Goal: Use online tool/utility: Utilize a website feature to perform a specific function

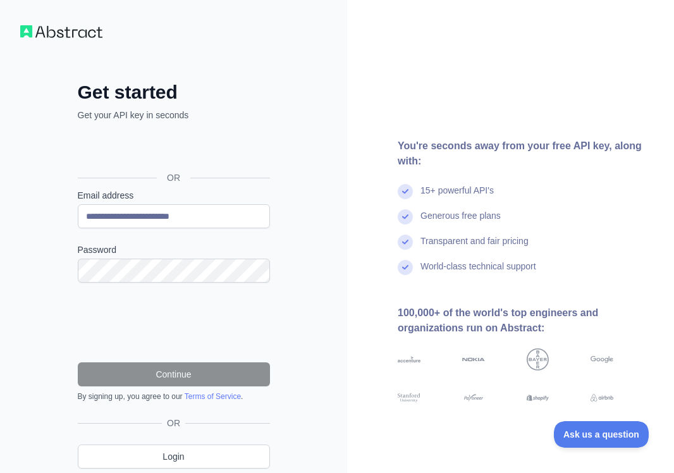
type input "**********"
click at [293, 216] on div "**********" at bounding box center [173, 285] width 243 height 408
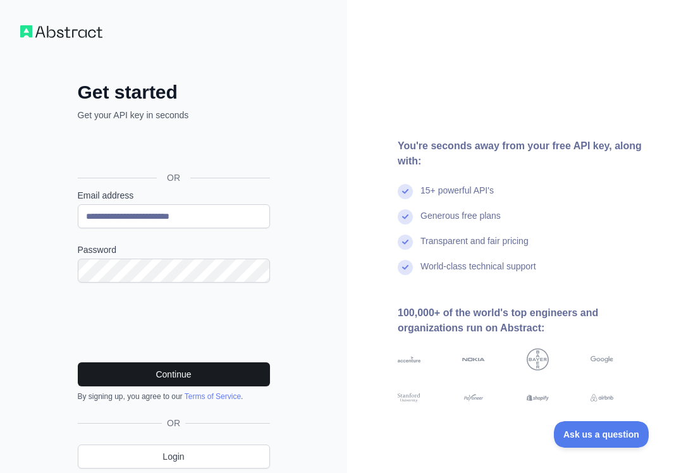
click at [125, 376] on button "Continue" at bounding box center [174, 374] width 192 height 24
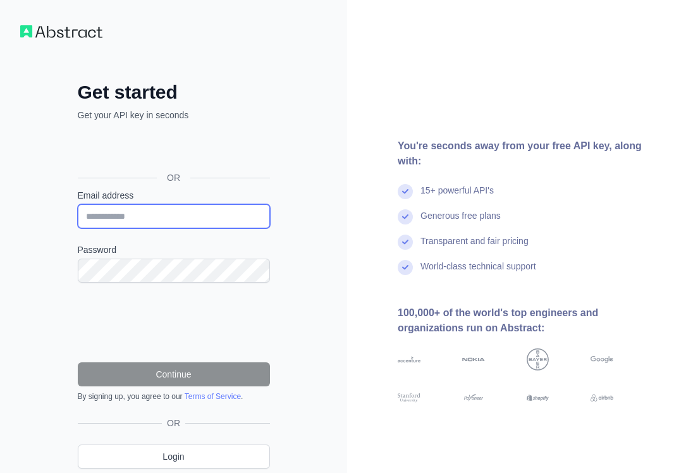
click at [181, 221] on input "Email address" at bounding box center [174, 216] width 192 height 24
click at [178, 214] on input "Email address" at bounding box center [174, 216] width 192 height 24
type input "**********"
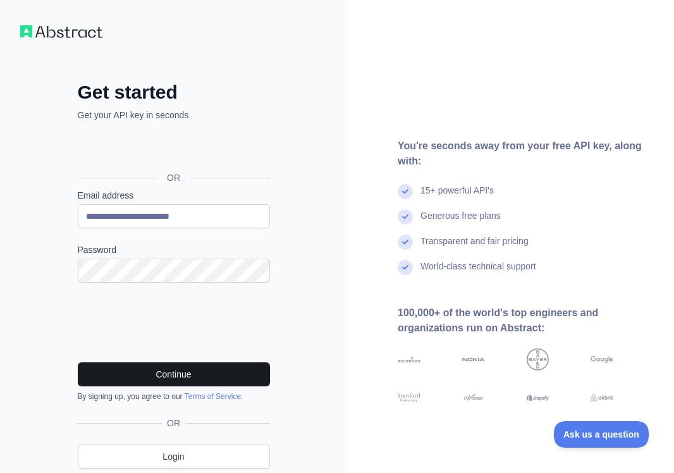
click at [218, 367] on button "Continue" at bounding box center [174, 374] width 192 height 24
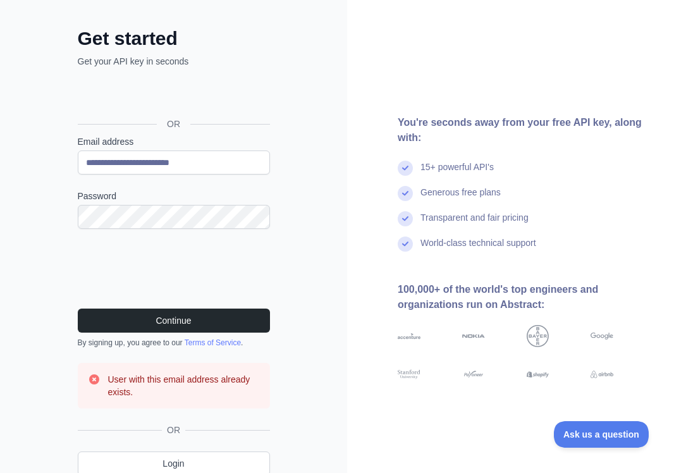
scroll to position [56, 0]
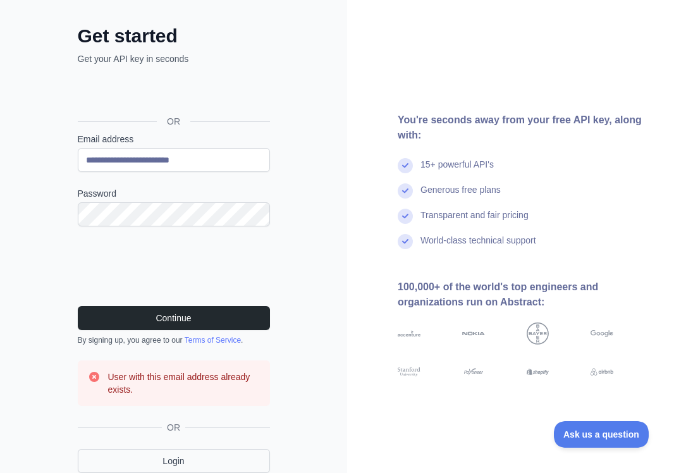
click at [177, 457] on link "Login" at bounding box center [174, 461] width 192 height 24
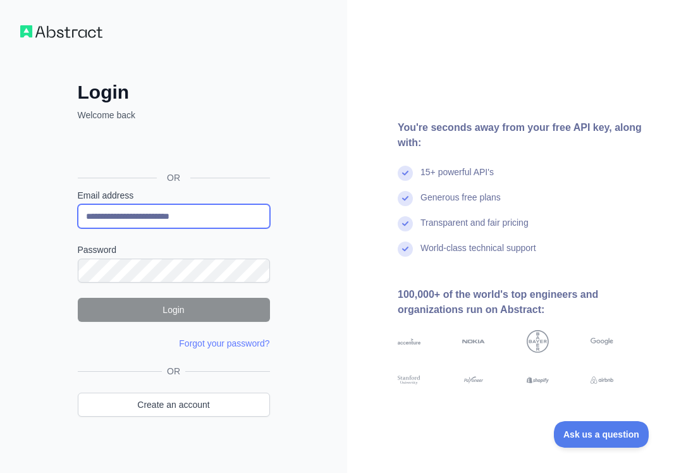
type input "**********"
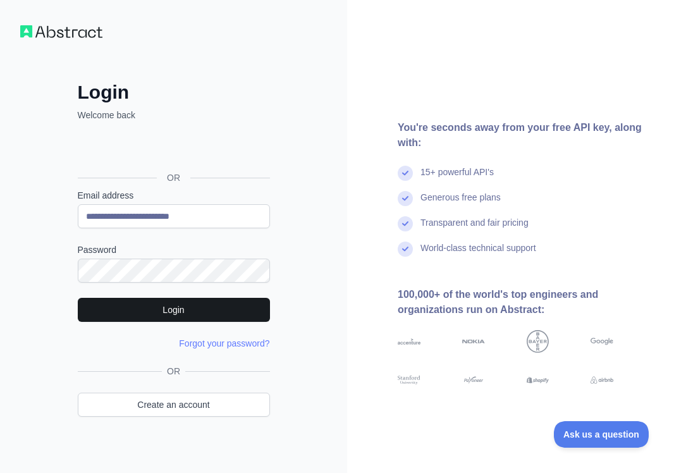
click at [151, 319] on button "Login" at bounding box center [174, 310] width 192 height 24
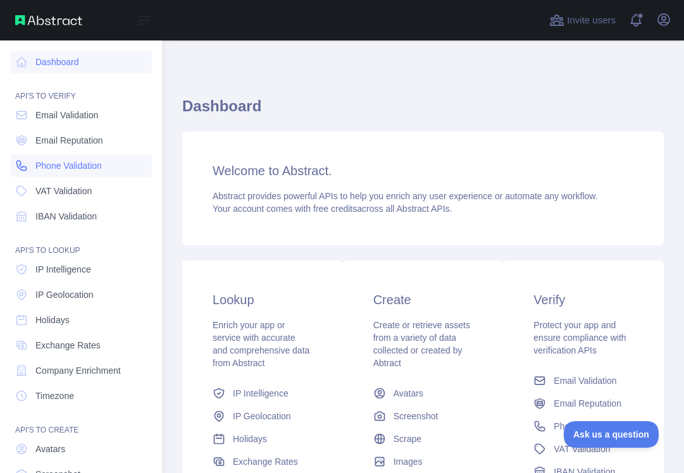
click at [54, 161] on span "Phone Validation" at bounding box center [68, 165] width 66 height 13
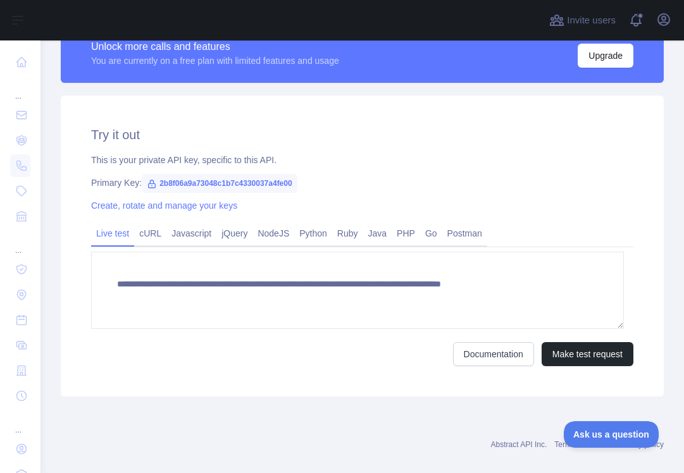
scroll to position [385, 0]
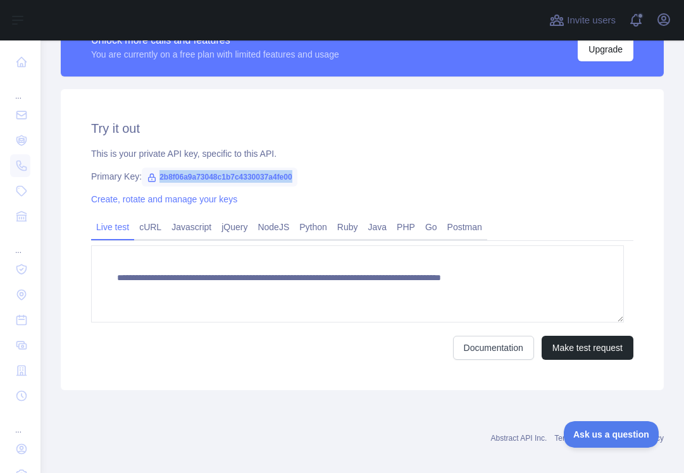
drag, startPoint x: 161, startPoint y: 175, endPoint x: 311, endPoint y: 176, distance: 149.9
click at [297, 176] on span "2b8f06a9a73048c1b7c4330037a4fe00" at bounding box center [220, 177] width 156 height 19
copy div "2b8f06a9a73048c1b7c4330037a4fe00"
click at [382, 175] on div "Primary Key: 2b8f06a9a73048c1b7c4330037a4fe00" at bounding box center [362, 176] width 542 height 13
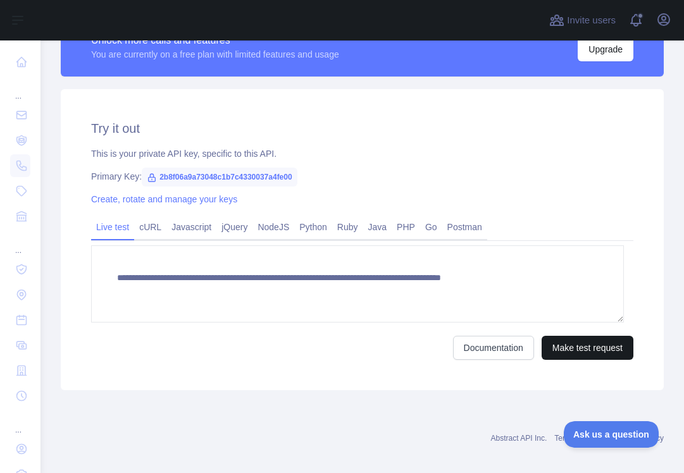
click at [556, 343] on button "Make test request" at bounding box center [587, 348] width 92 height 24
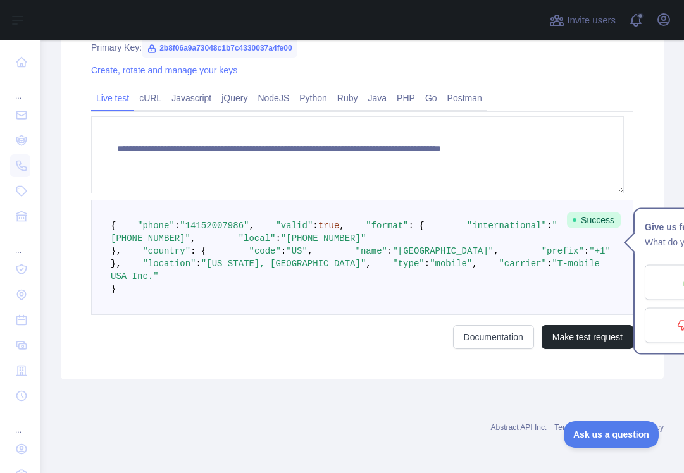
scroll to position [525, 0]
drag, startPoint x: 218, startPoint y: 262, endPoint x: 349, endPoint y: 273, distance: 131.4
click at [307, 243] on span ""international" : "+14152007986" ," at bounding box center [334, 232] width 447 height 23
click at [391, 283] on pre "{ "phone" : "14152007986" , "valid" : true , "format" : { "international" : "+1…" at bounding box center [362, 257] width 542 height 115
drag, startPoint x: 164, startPoint y: 328, endPoint x: 359, endPoint y: 337, distance: 195.7
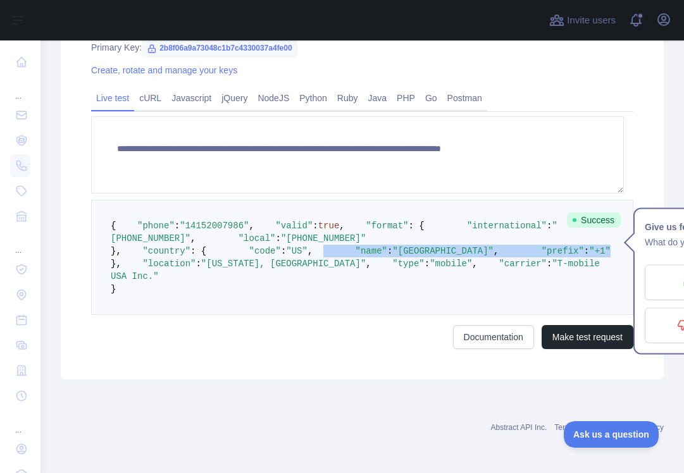
click at [359, 315] on pre "{ "phone" : "14152007986" , "valid" : true , "format" : { "international" : "+1…" at bounding box center [362, 257] width 542 height 115
click at [414, 315] on pre "{ "phone" : "14152007986" , "valid" : true , "format" : { "international" : "+1…" at bounding box center [362, 257] width 542 height 115
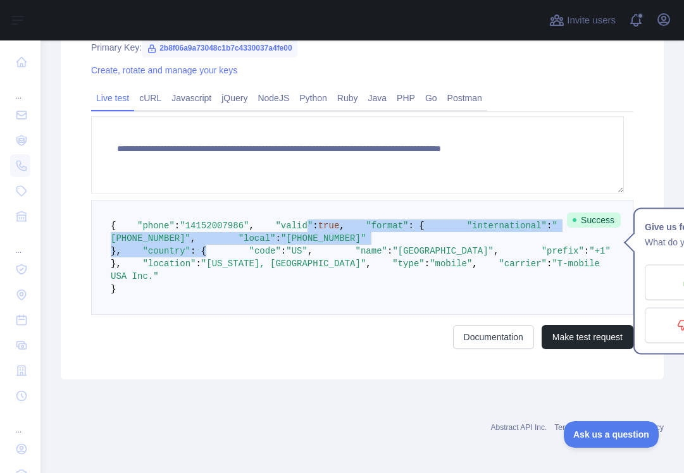
drag, startPoint x: 376, startPoint y: 305, endPoint x: 151, endPoint y: 230, distance: 237.4
click at [158, 236] on pre "{ "phone" : "14152007986" , "valid" : true , "format" : { "international" : "+1…" at bounding box center [362, 257] width 542 height 115
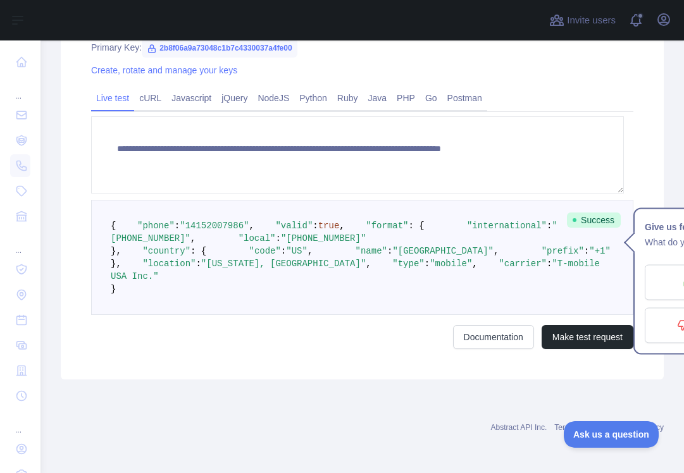
drag, startPoint x: 145, startPoint y: 225, endPoint x: 129, endPoint y: 216, distance: 18.1
click at [145, 225] on span ""phone"" at bounding box center [155, 226] width 37 height 10
drag, startPoint x: 128, startPoint y: 216, endPoint x: 259, endPoint y: 231, distance: 131.2
click at [259, 231] on pre "{ "phone" : "14152007986" , "valid" : true , "format" : { "international" : "+1…" at bounding box center [362, 257] width 542 height 115
drag, startPoint x: 283, startPoint y: 252, endPoint x: 294, endPoint y: 252, distance: 11.4
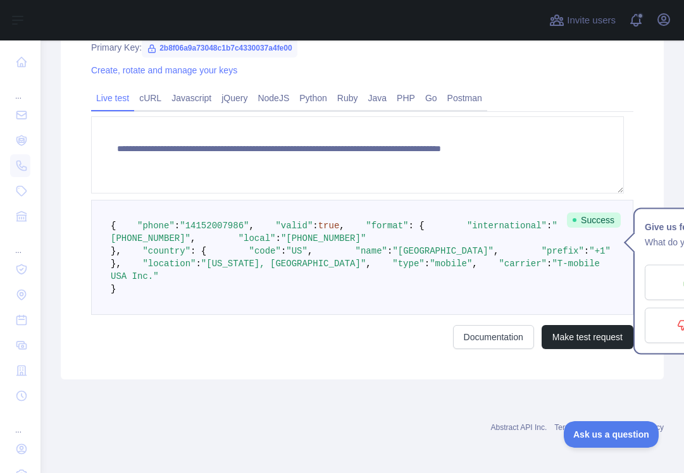
click at [284, 253] on pre "{ "phone" : "14152007986" , "valid" : true , "format" : { "international" : "+1…" at bounding box center [362, 257] width 542 height 115
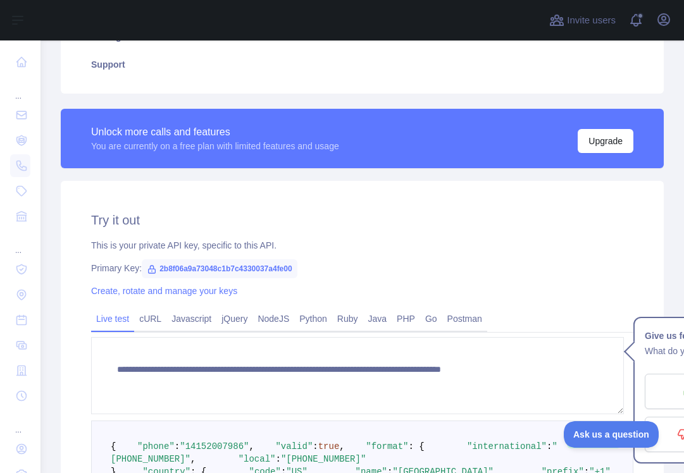
scroll to position [290, 0]
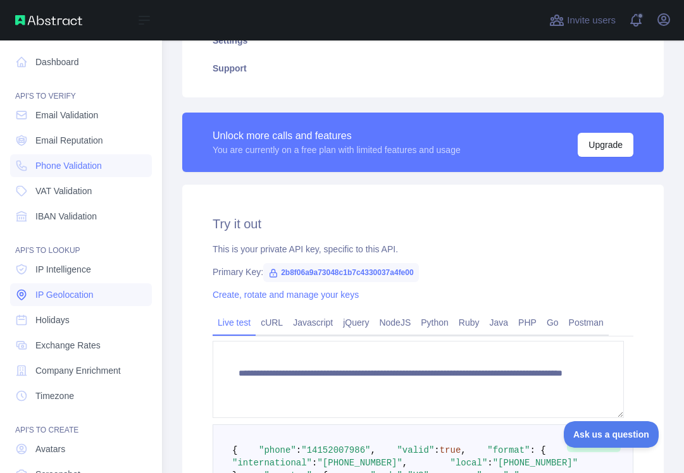
click at [69, 292] on span "IP Geolocation" at bounding box center [64, 294] width 58 height 13
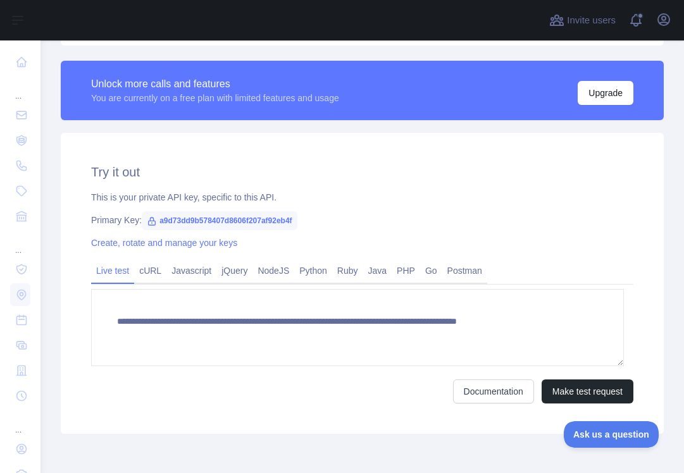
scroll to position [318, 0]
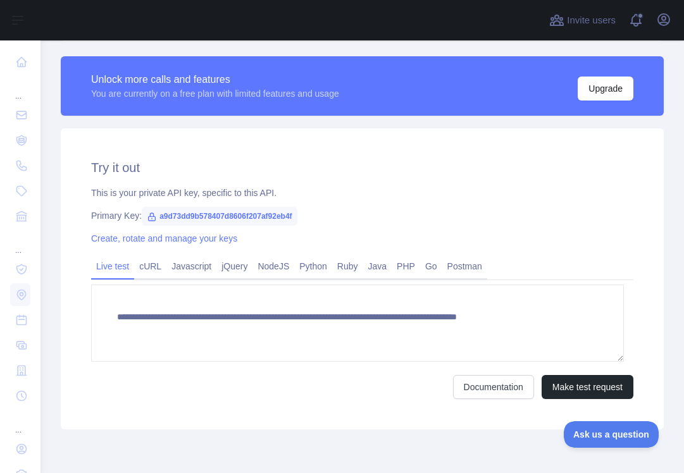
click at [558, 401] on div "**********" at bounding box center [362, 278] width 603 height 301
click at [551, 392] on button "Make test request" at bounding box center [587, 387] width 92 height 24
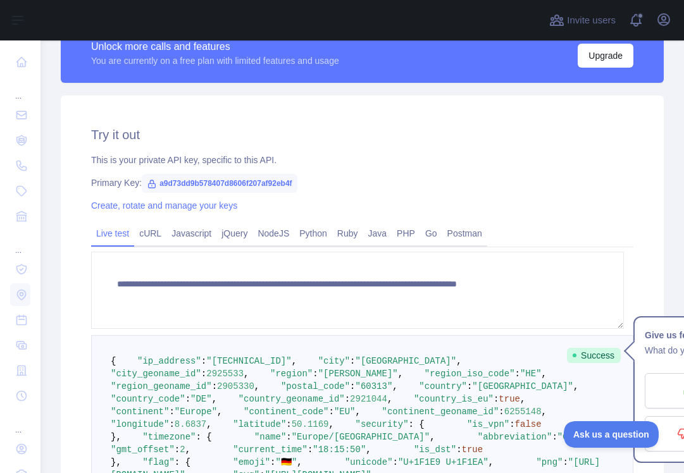
scroll to position [345, 0]
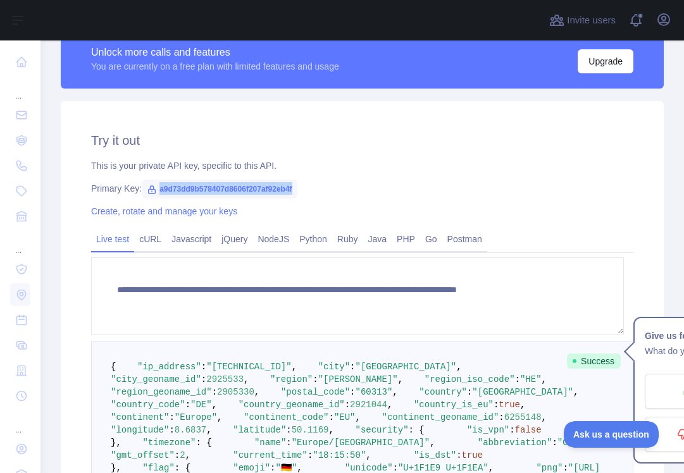
drag, startPoint x: 159, startPoint y: 187, endPoint x: 312, endPoint y: 192, distance: 153.1
click at [297, 192] on span "a9d73dd9b578407d8606f207af92eb4f" at bounding box center [219, 189] width 155 height 19
copy div "a9d73dd9b578407d8606f207af92eb4f"
